Goal: Information Seeking & Learning: Learn about a topic

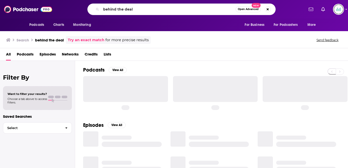
click at [128, 8] on input "behind the deal" at bounding box center [168, 9] width 135 height 8
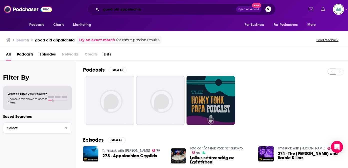
click at [147, 13] on input "good old appalachia" at bounding box center [168, 9] width 135 height 8
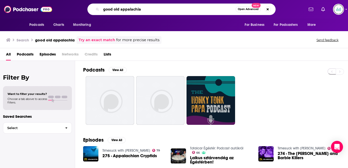
click at [147, 13] on input "good old appalachia" at bounding box center [168, 9] width 135 height 8
type input "old [DEMOGRAPHIC_DATA] of appalachia"
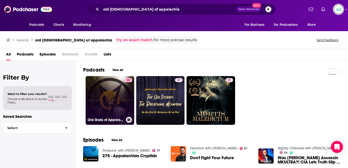
click at [101, 86] on link "80 Old Gods of Appalachia" at bounding box center [110, 100] width 49 height 49
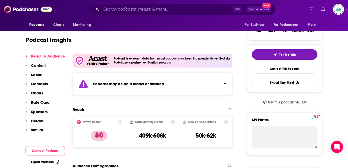
scroll to position [90, 0]
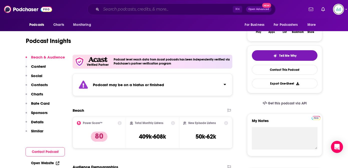
click at [136, 5] on input "Search podcasts, credits, & more..." at bounding box center [167, 9] width 132 height 8
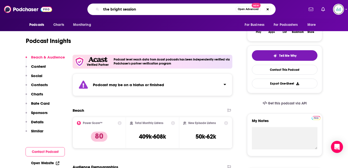
type input "the bright sessions"
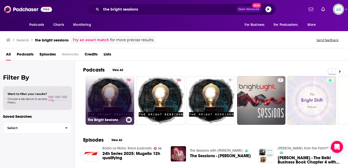
click at [115, 78] on link "74 The Bright Sessions" at bounding box center [110, 100] width 49 height 49
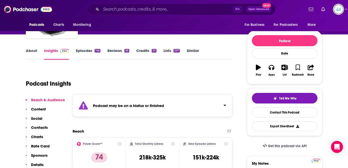
scroll to position [50, 0]
